Goal: Browse casually

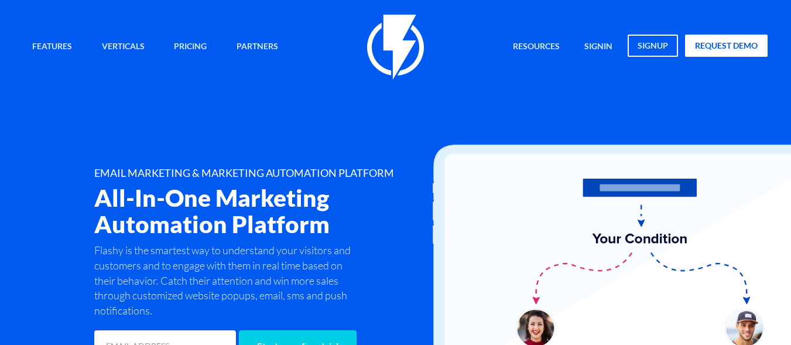
click at [57, 202] on div "EMAIL MARKETING & MARKETING AUTOMATION PLATFORM All-In-One Marketing Automation…" at bounding box center [396, 266] width 762 height 197
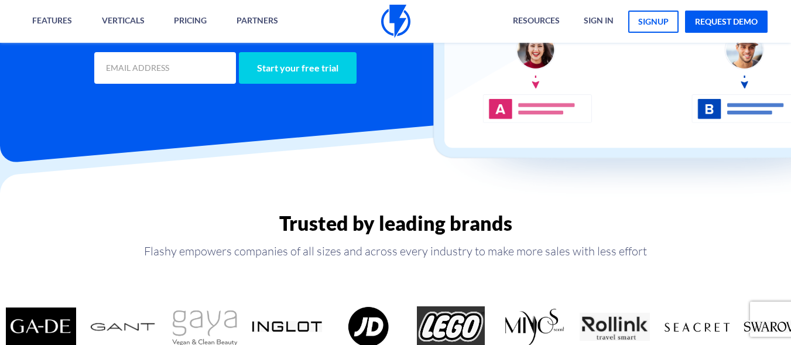
scroll to position [282, 0]
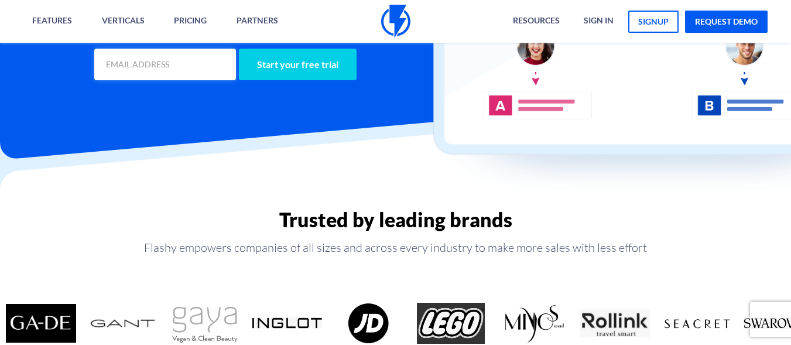
click at [179, 74] on input "email" at bounding box center [165, 65] width 142 height 32
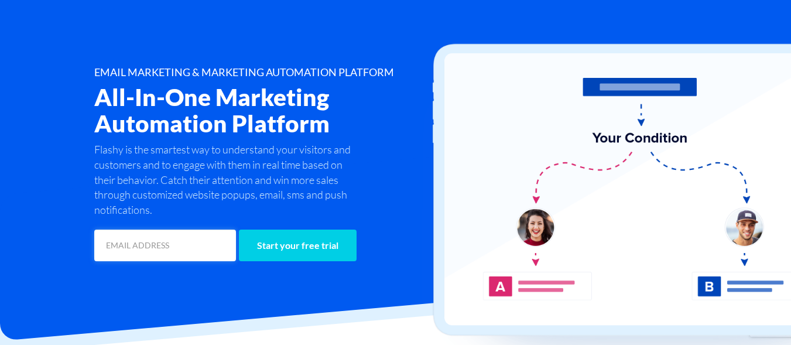
scroll to position [0, 0]
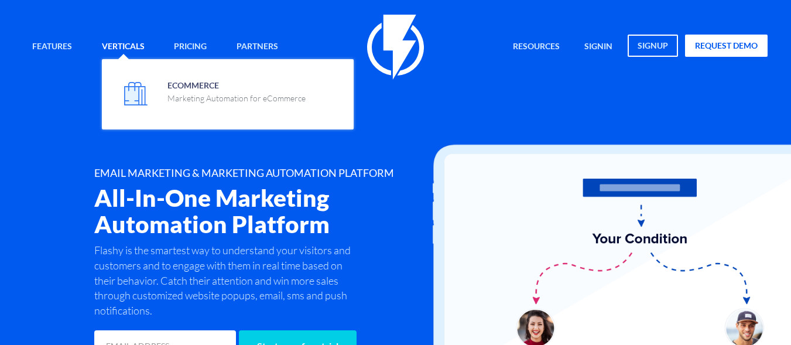
click at [122, 42] on link "Verticals" at bounding box center [123, 47] width 60 height 25
